Goal: Contribute content: Contribute content

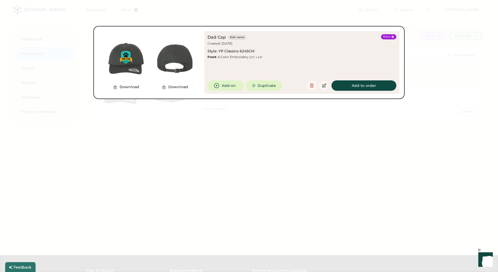
click at [431, 41] on div at bounding box center [249, 136] width 498 height 272
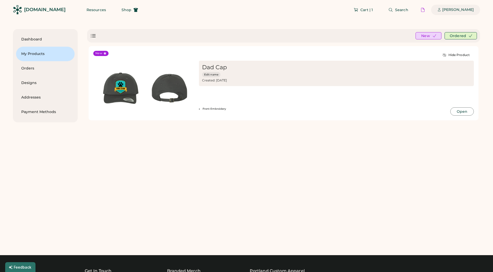
click at [455, 11] on div "[PERSON_NAME]" at bounding box center [459, 9] width 32 height 5
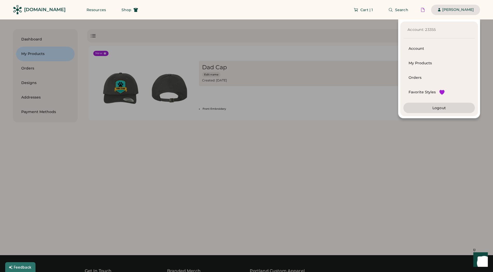
drag, startPoint x: 365, startPoint y: 161, endPoint x: 358, endPoint y: 78, distance: 83.2
click at [365, 157] on div at bounding box center [246, 136] width 493 height 272
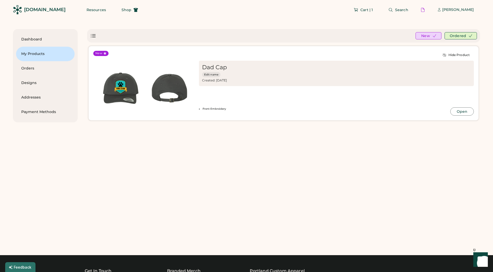
click at [123, 88] on img at bounding box center [120, 88] width 49 height 49
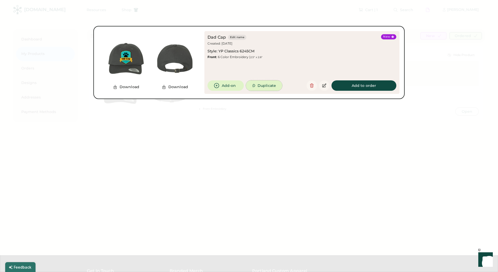
click at [269, 87] on button "Duplicate" at bounding box center [264, 85] width 36 height 10
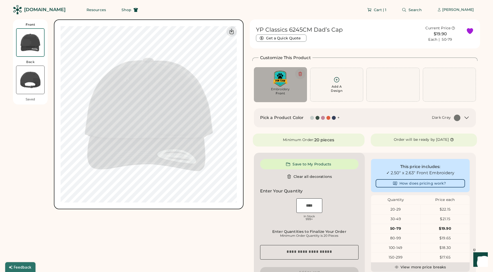
click at [300, 72] on icon at bounding box center [300, 74] width 3 height 4
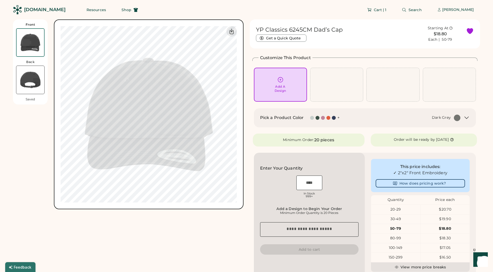
click at [277, 86] on div "Add A Design" at bounding box center [281, 89] width 12 height 8
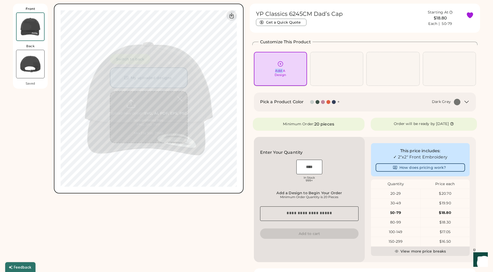
scroll to position [19, 0]
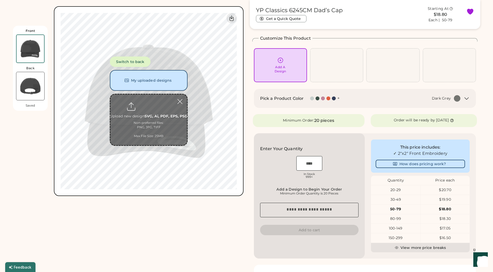
click at [136, 116] on input "file" at bounding box center [148, 119] width 77 height 51
type input "**********"
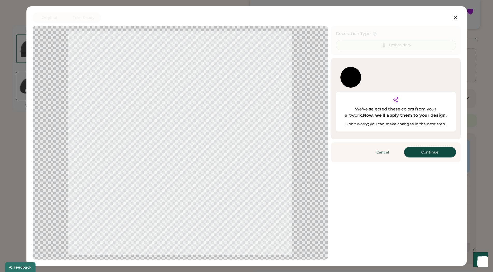
click at [438, 147] on button "Continue" at bounding box center [430, 152] width 52 height 10
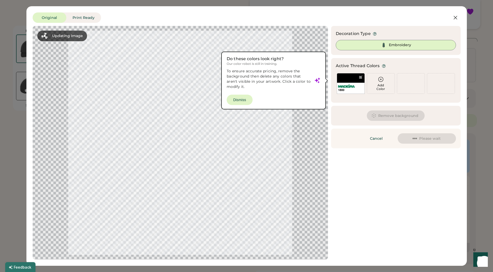
click at [234, 99] on div at bounding box center [180, 143] width 286 height 224
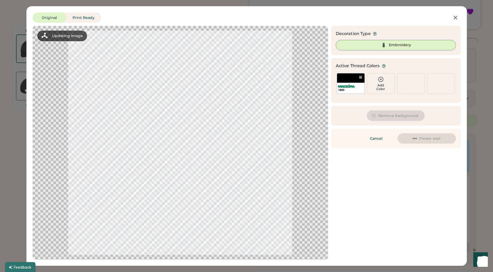
click at [289, 9] on div "Original Print Ready Updating Image Approximated embroidery result with active …" at bounding box center [246, 136] width 441 height 260
click at [477, 116] on div "Original Print Ready Updating Image Approximated embroidery result with active …" at bounding box center [246, 136] width 493 height 272
click at [435, 137] on button "Please wait" at bounding box center [427, 138] width 58 height 10
click at [426, 200] on div "Updating Image Approximated embroidery result with active thread colors. Design…" at bounding box center [247, 143] width 428 height 234
click at [303, 14] on div "Original Print Ready" at bounding box center [230, 17] width 395 height 10
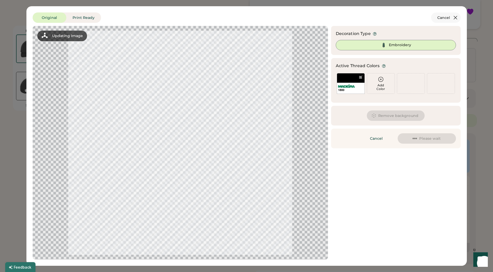
click at [456, 17] on icon at bounding box center [455, 17] width 3 height 3
click at [447, 19] on button "Cancel" at bounding box center [446, 17] width 30 height 10
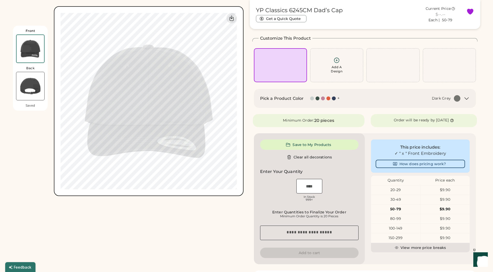
click at [202, 233] on div "Front Back Saved Switch to back My uploaded designs Upload new design SVG, Ai, …" at bounding box center [128, 174] width 231 height 348
click at [199, 247] on div "Front Back Saved Switch to back My uploaded designs Upload new design SVG, Ai, …" at bounding box center [128, 174] width 231 height 348
drag, startPoint x: 257, startPoint y: 10, endPoint x: 377, endPoint y: 8, distance: 120.3
click at [377, 8] on div "YP Classics 6245CM Dad’s Cap Get a Quick Quote" at bounding box center [335, 15] width 159 height 16
click at [281, 11] on h1 "YP Classics 6245CM Dad’s Cap" at bounding box center [299, 10] width 87 height 7
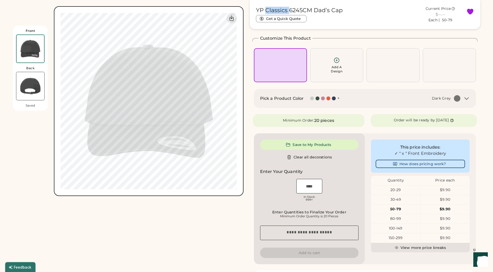
click at [281, 11] on h1 "YP Classics 6245CM Dad’s Cap" at bounding box center [299, 10] width 87 height 7
click at [293, 11] on h1 "YP Classics 6245CM Dad’s Cap" at bounding box center [299, 10] width 87 height 7
click at [294, 11] on h1 "YP Classics 6245CM Dad’s Cap" at bounding box center [299, 10] width 87 height 7
click at [295, 11] on h1 "YP Classics 6245CM Dad’s Cap" at bounding box center [299, 10] width 87 height 7
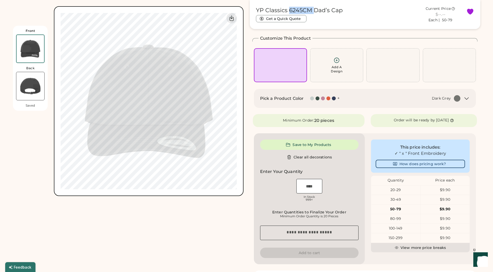
click at [296, 11] on h1 "YP Classics 6245CM Dad’s Cap" at bounding box center [299, 10] width 87 height 7
click at [298, 9] on h1 "YP Classics 6245CM Dad’s Cap" at bounding box center [299, 10] width 87 height 7
click at [298, 8] on h1 "YP Classics 6245CM Dad’s Cap" at bounding box center [299, 10] width 87 height 7
